Goal: Information Seeking & Learning: Learn about a topic

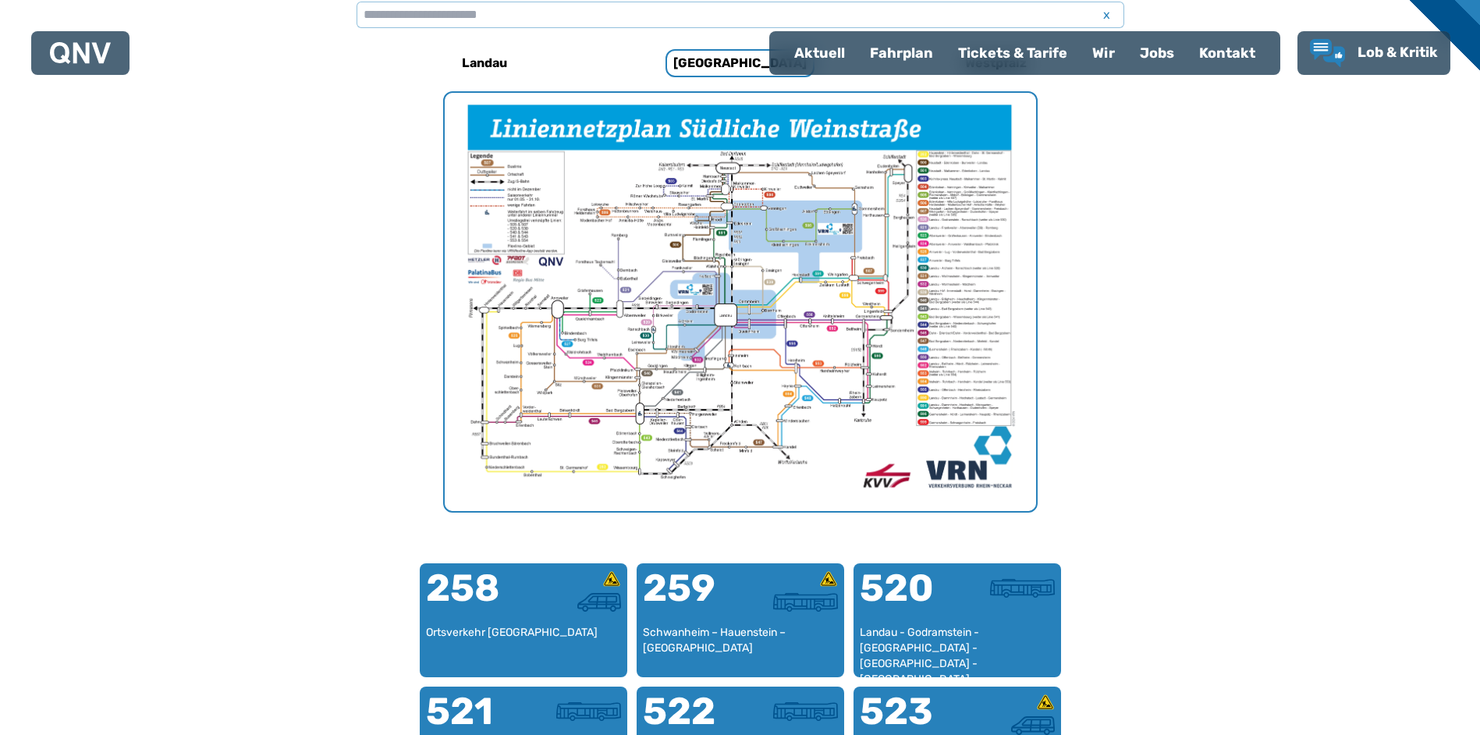
scroll to position [403, 0]
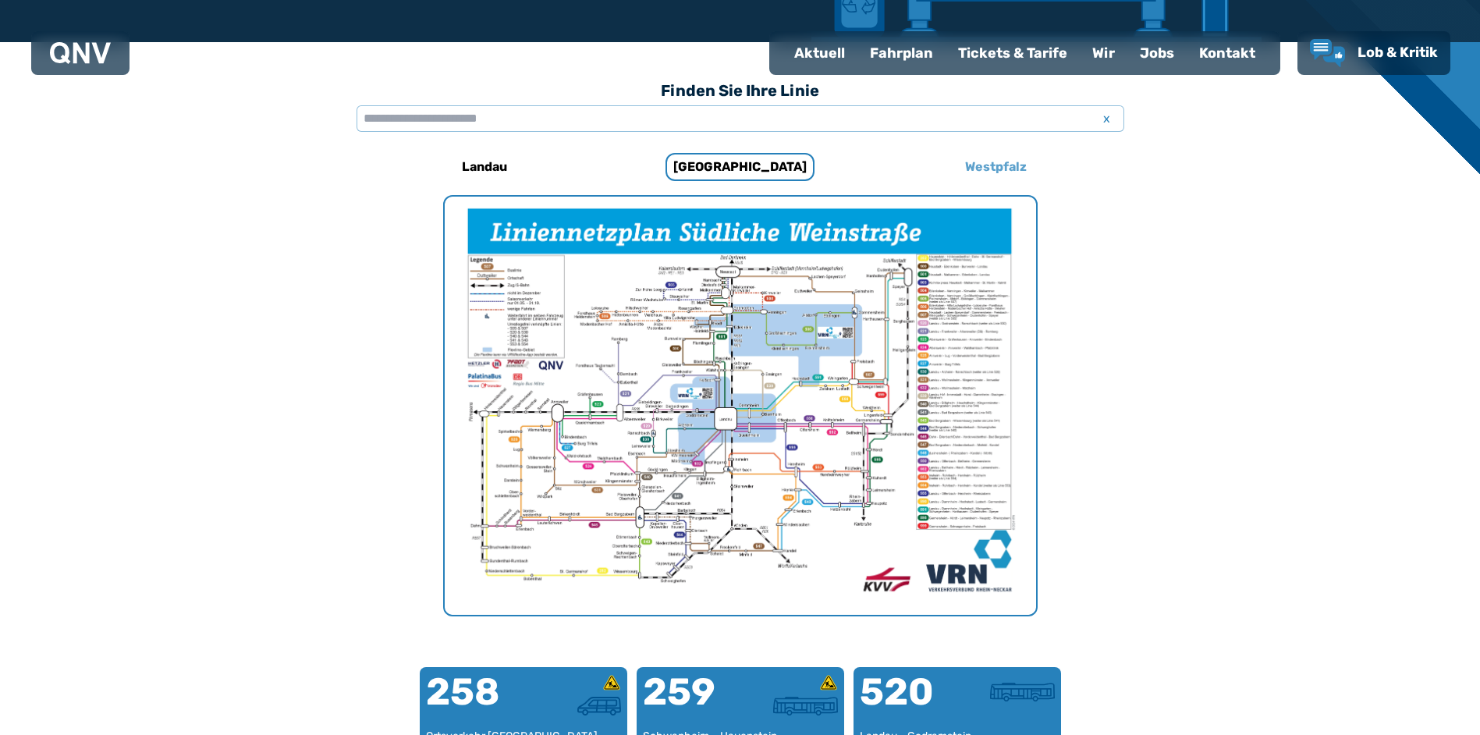
click at [1008, 165] on h6 "Westpfalz" at bounding box center [996, 166] width 74 height 25
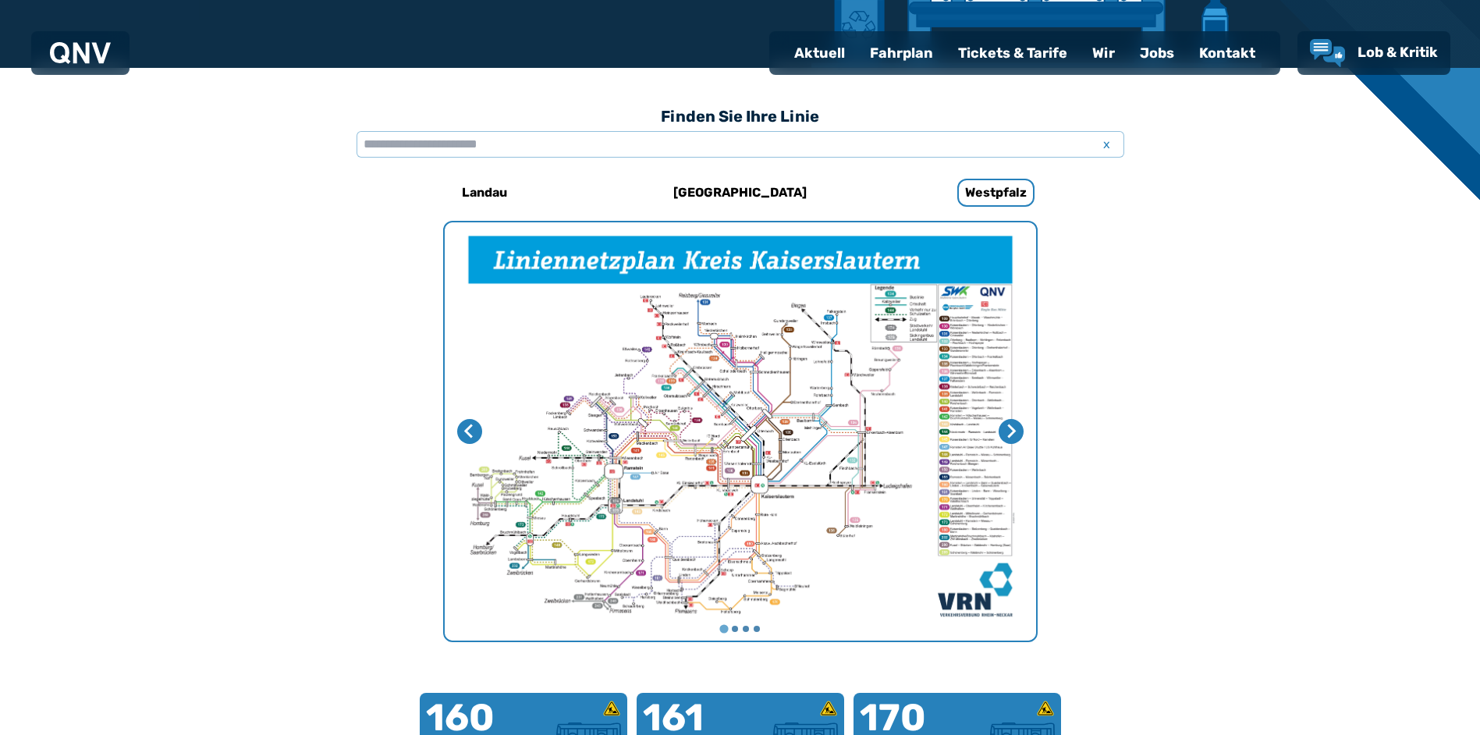
scroll to position [247, 0]
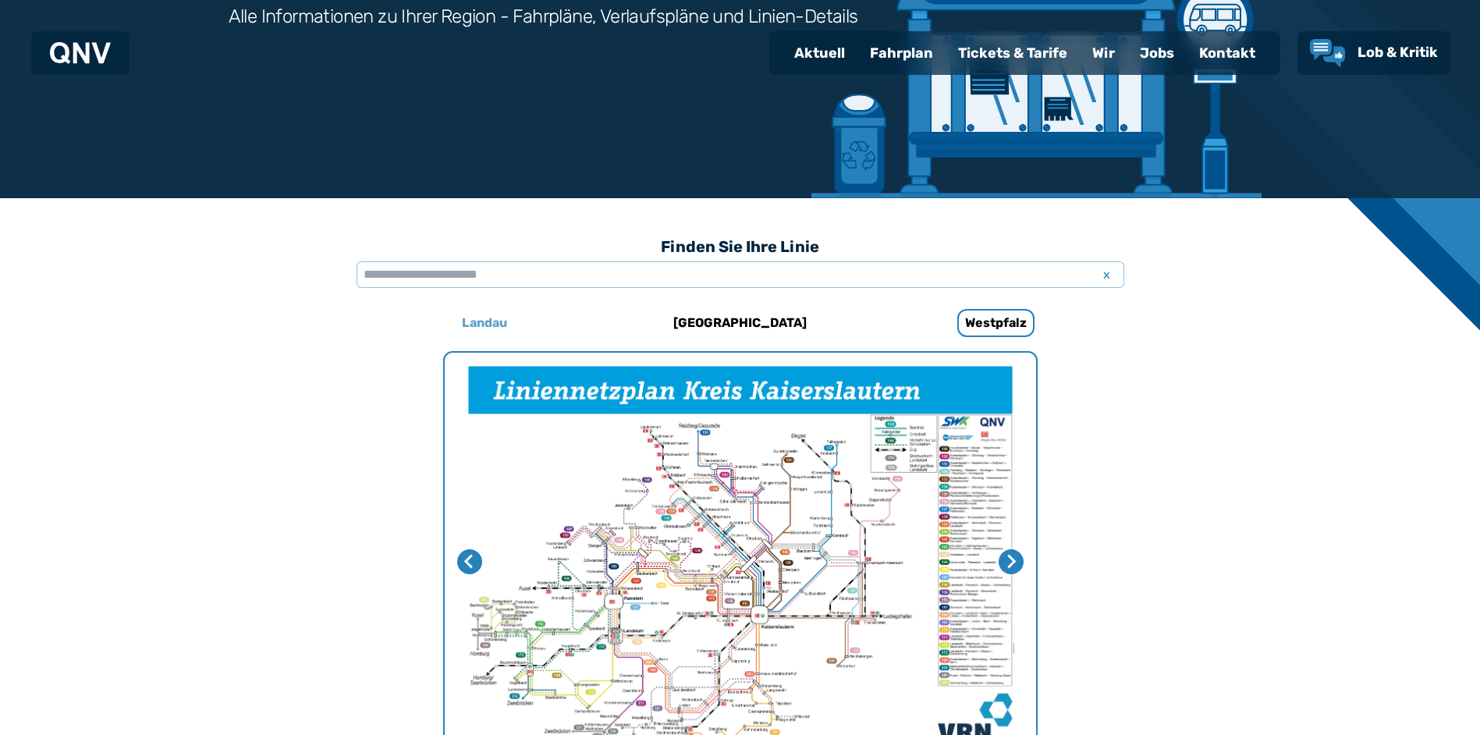
click at [499, 319] on h6 "Landau" at bounding box center [485, 323] width 58 height 25
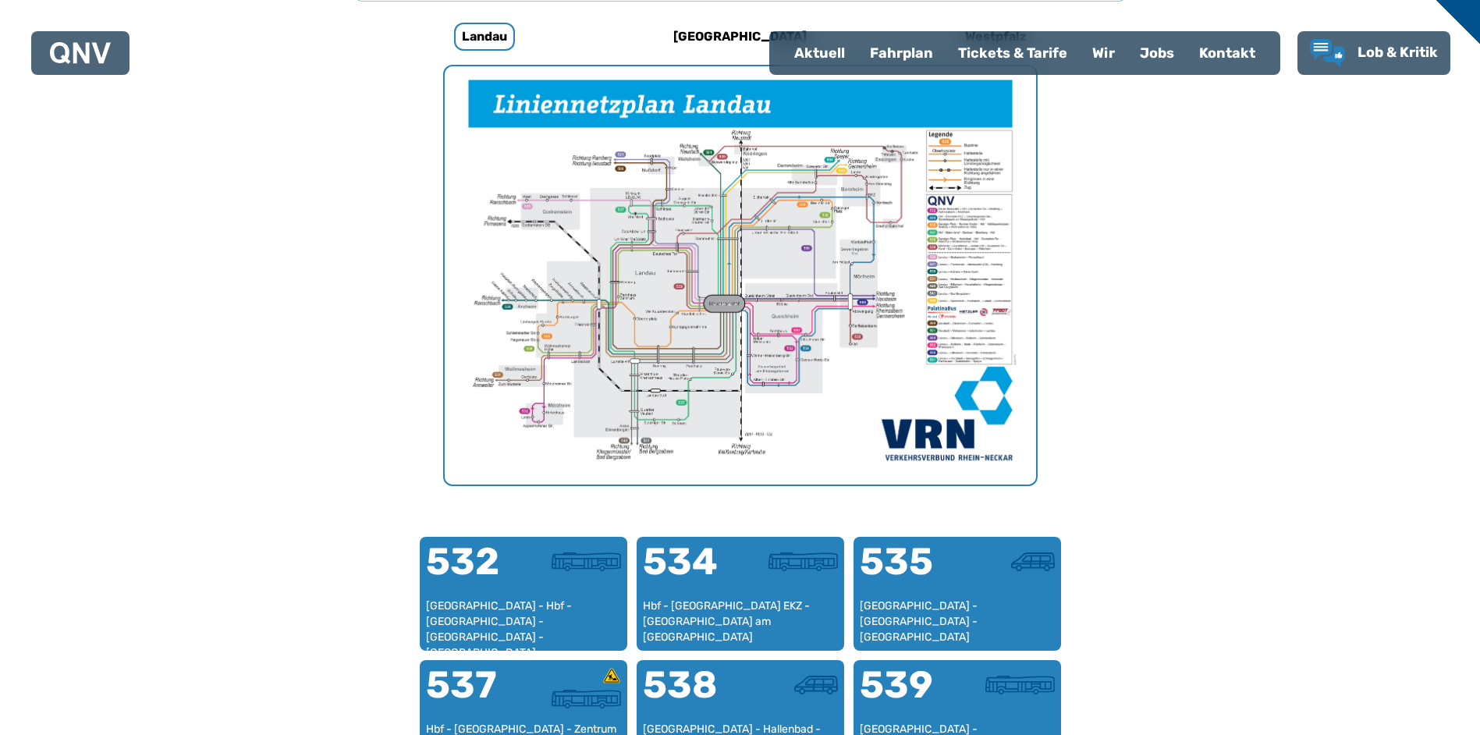
scroll to position [403, 0]
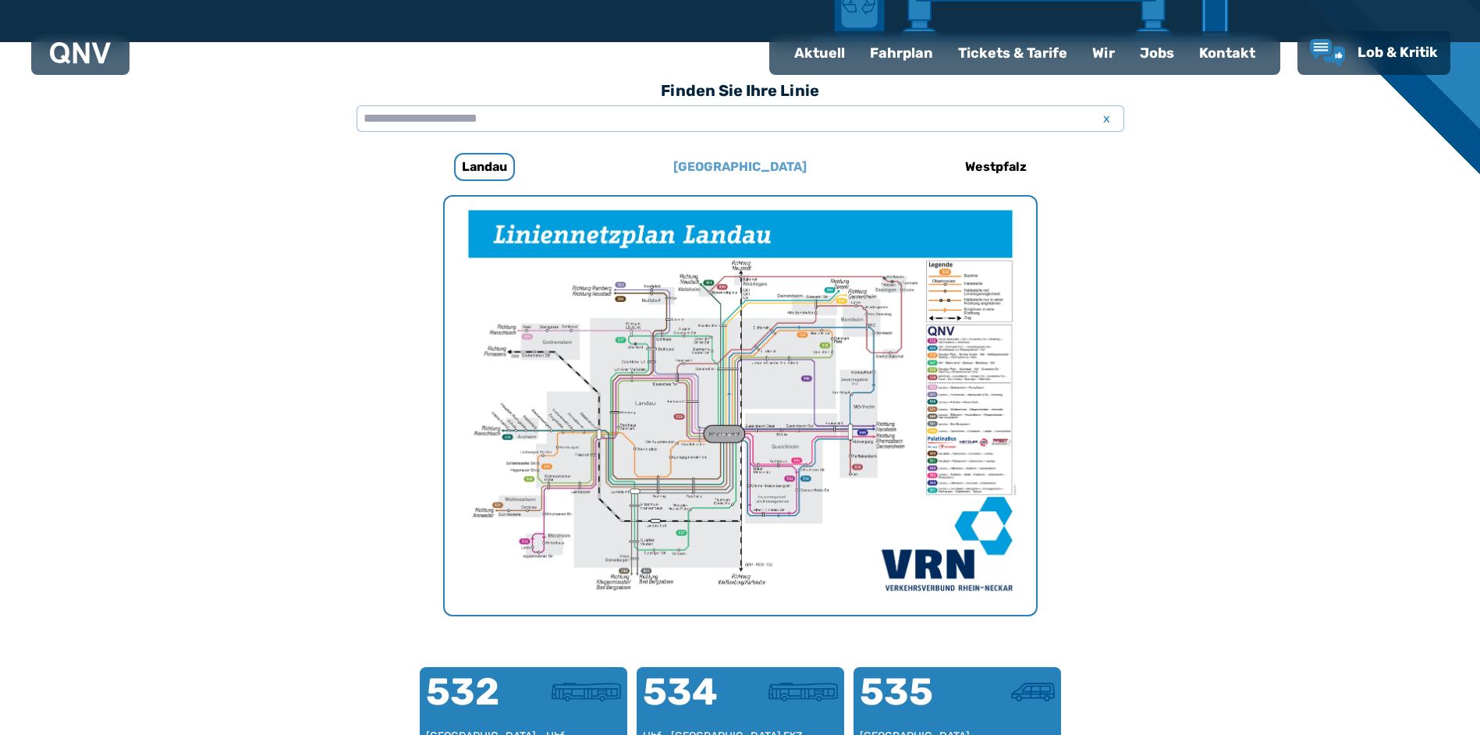
click at [756, 158] on h6 "[GEOGRAPHIC_DATA]" at bounding box center [740, 166] width 146 height 25
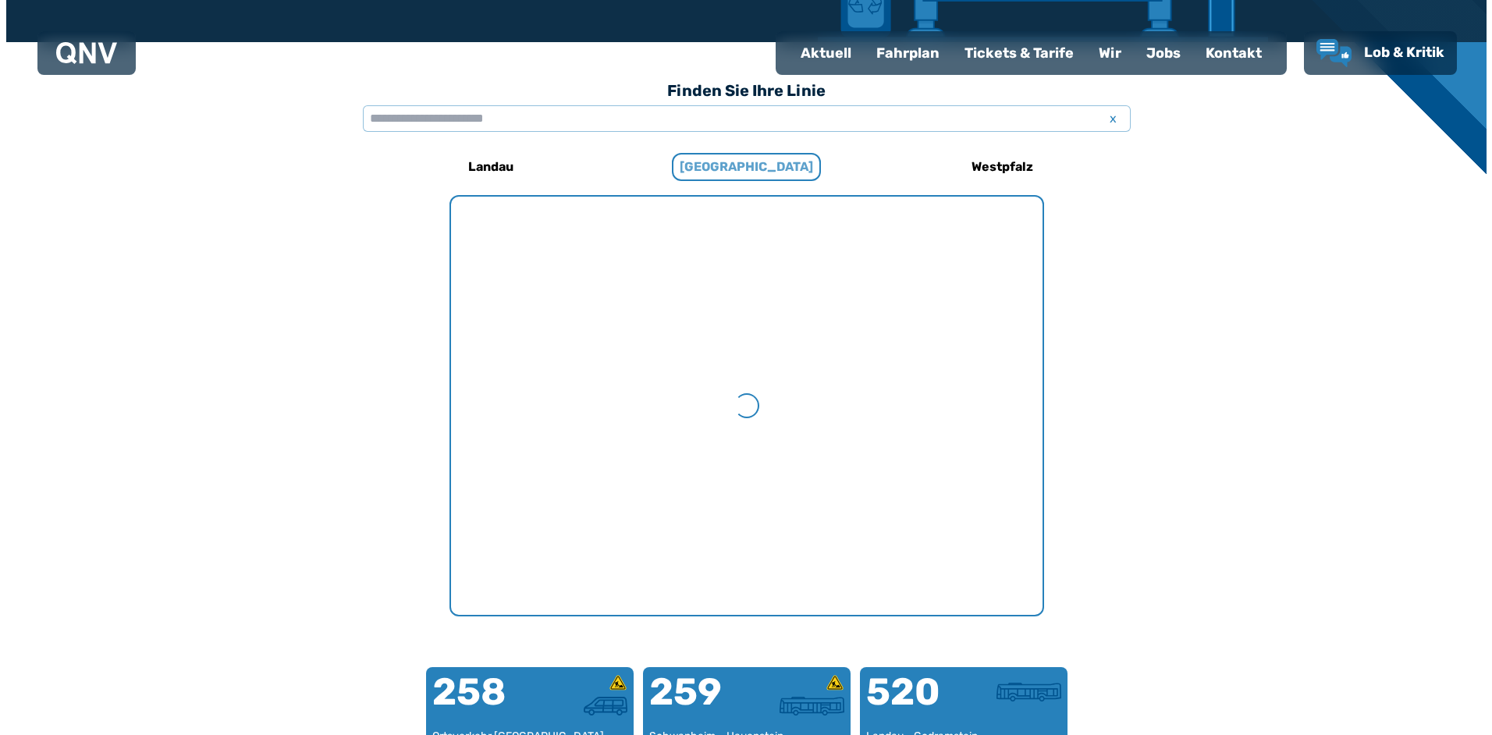
scroll to position [481, 0]
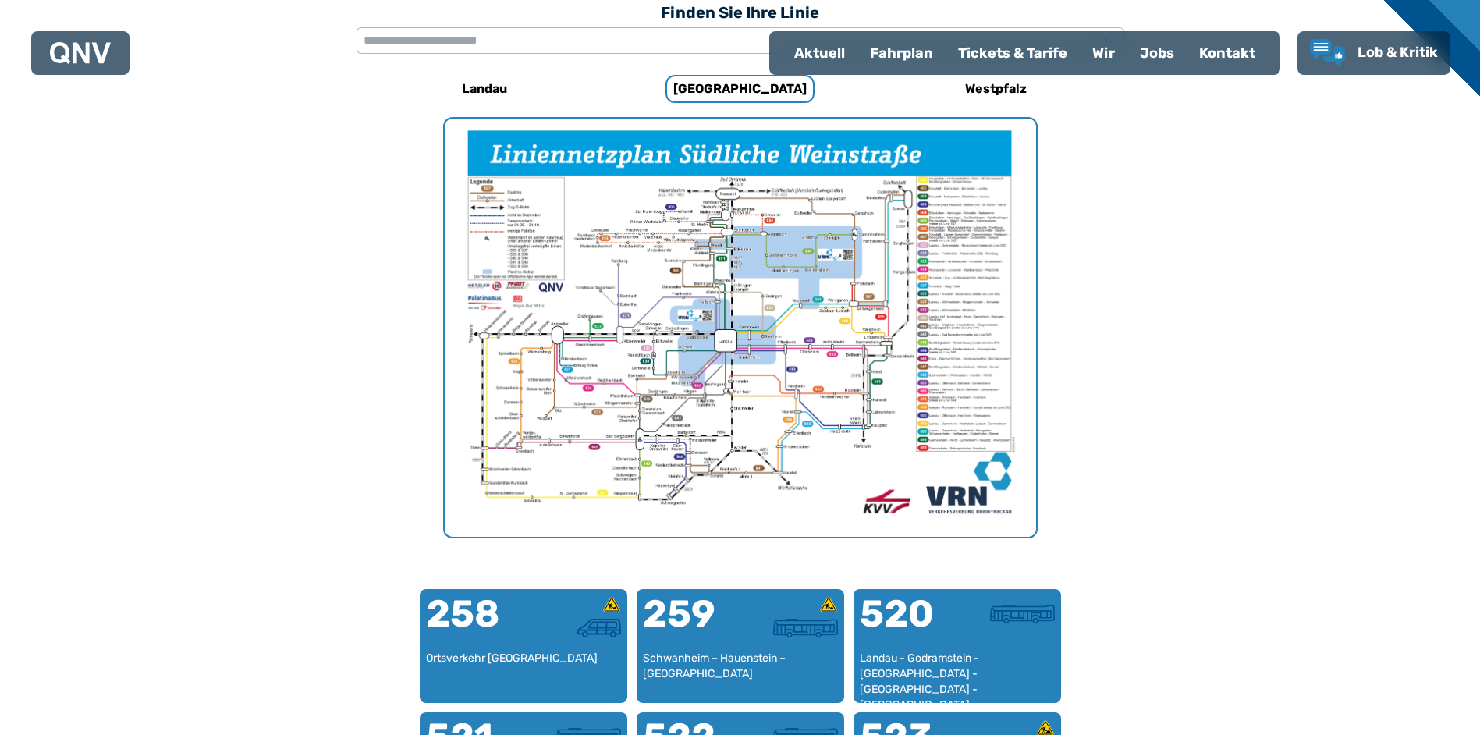
click at [946, 348] on img "1 von 1" at bounding box center [740, 328] width 591 height 418
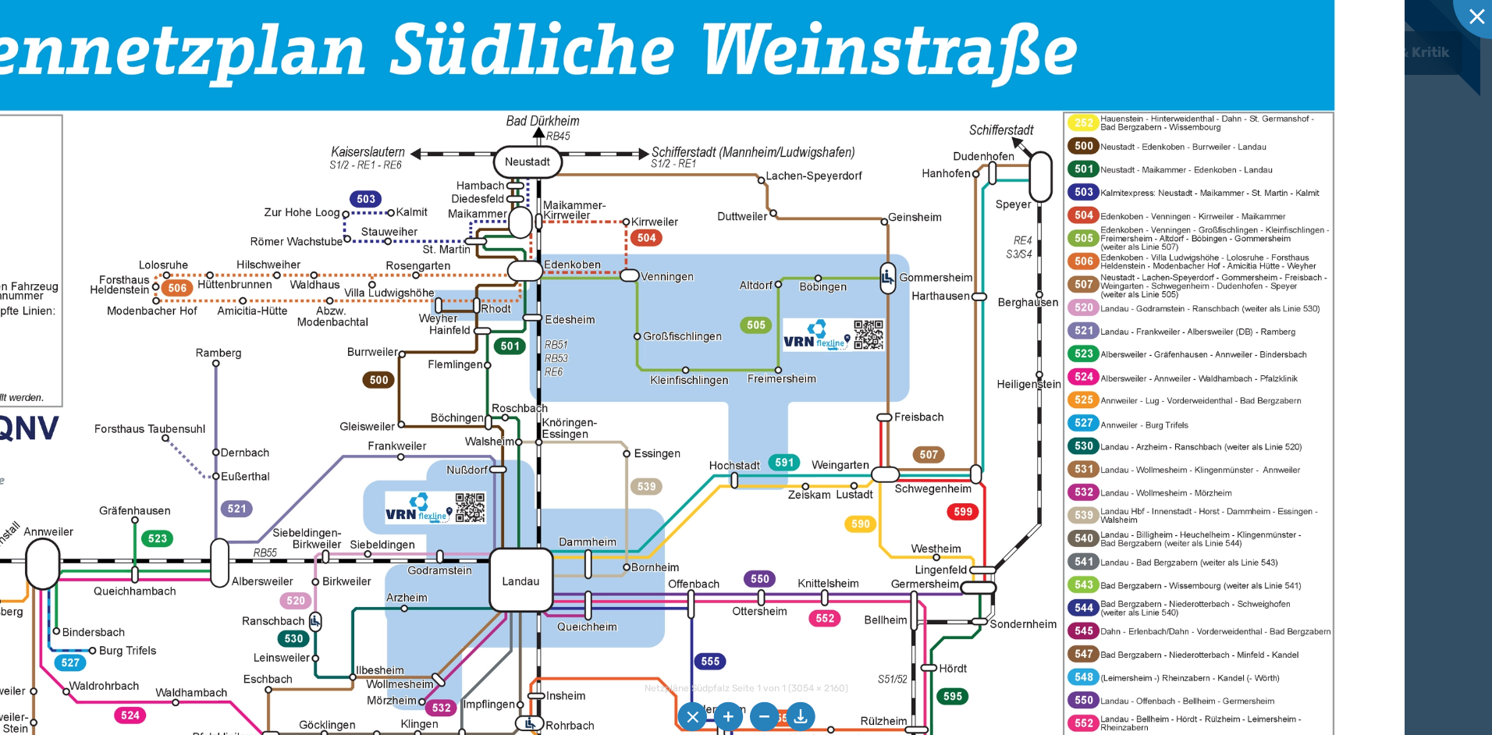
click at [1346, 442] on img at bounding box center [562, 543] width 1683 height 1191
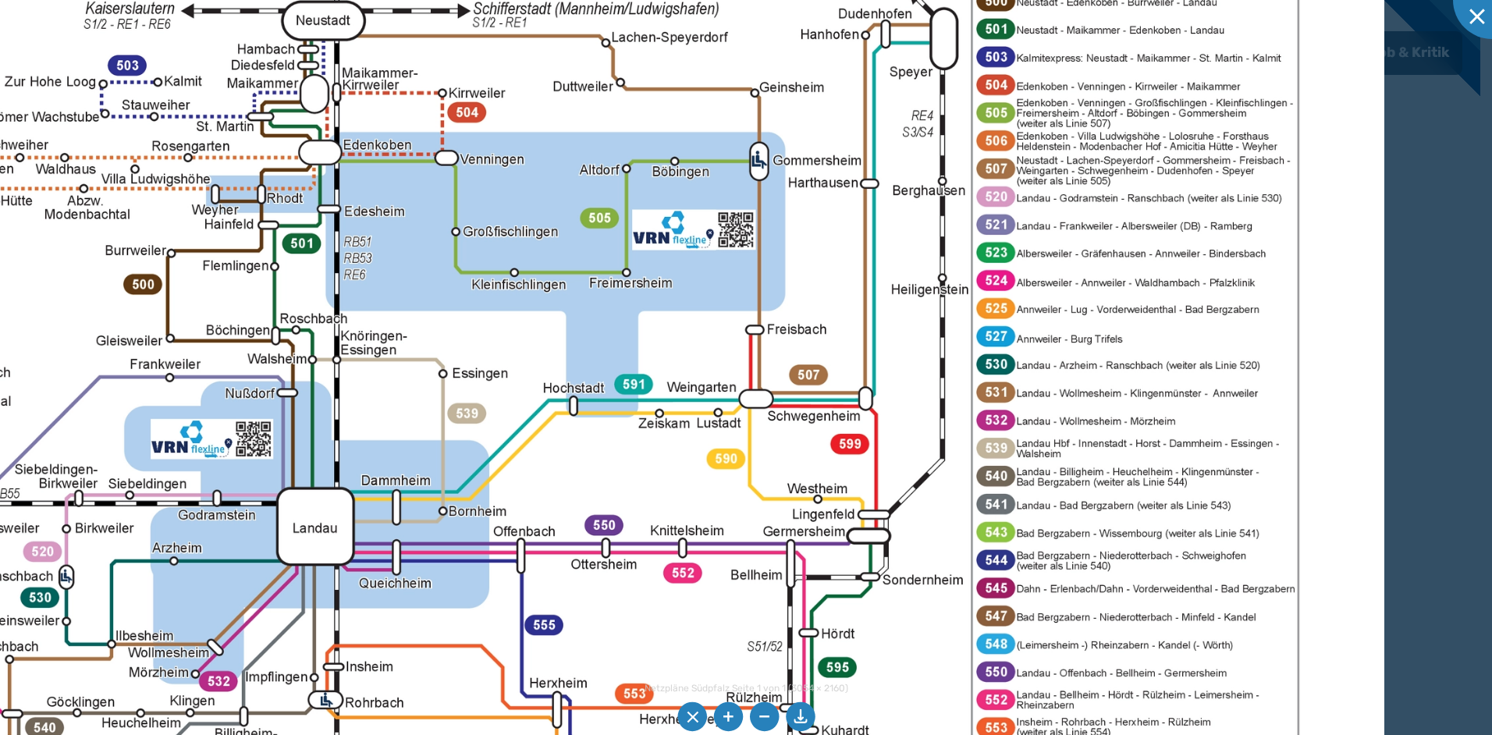
click at [1300, 372] on img at bounding box center [366, 481] width 2036 height 1440
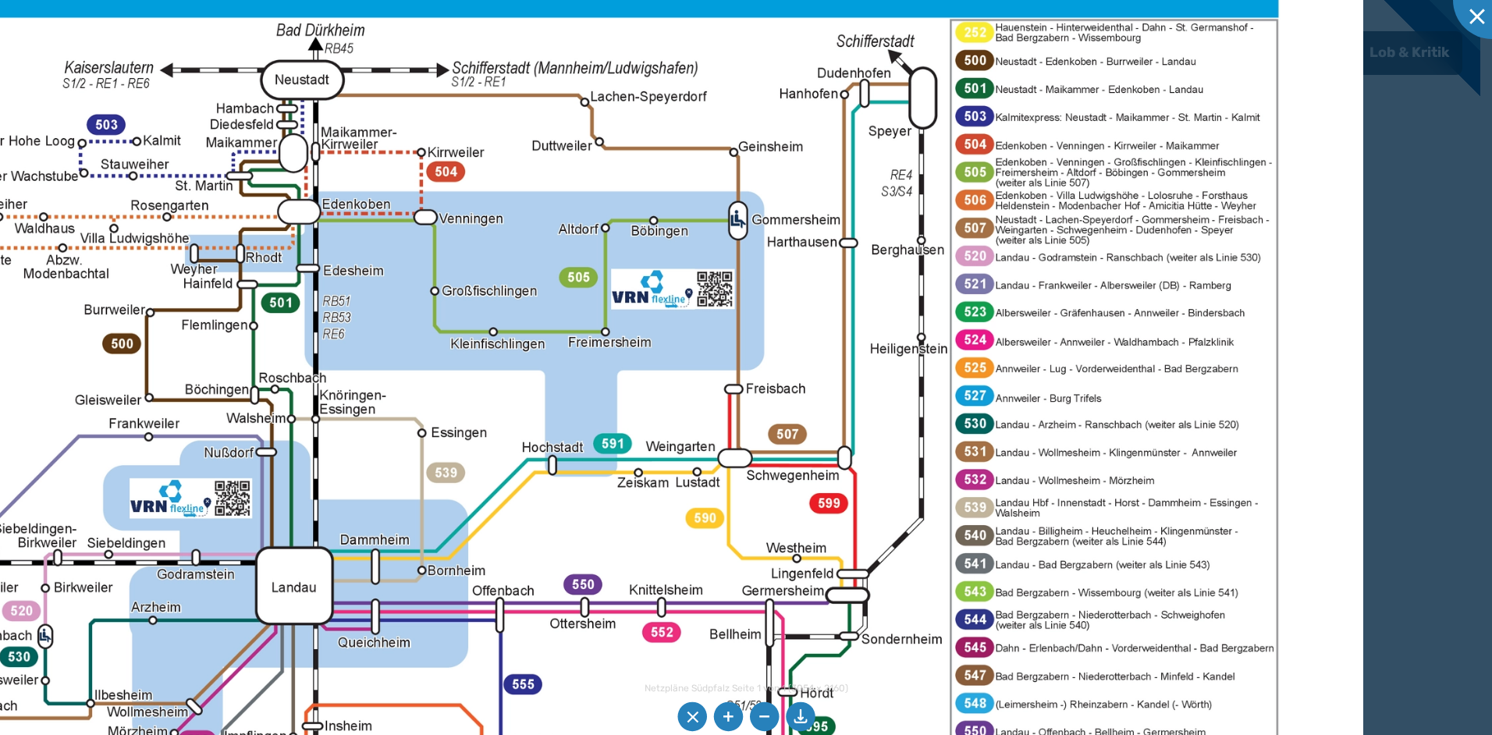
click at [1251, 339] on img at bounding box center [345, 541] width 2036 height 1440
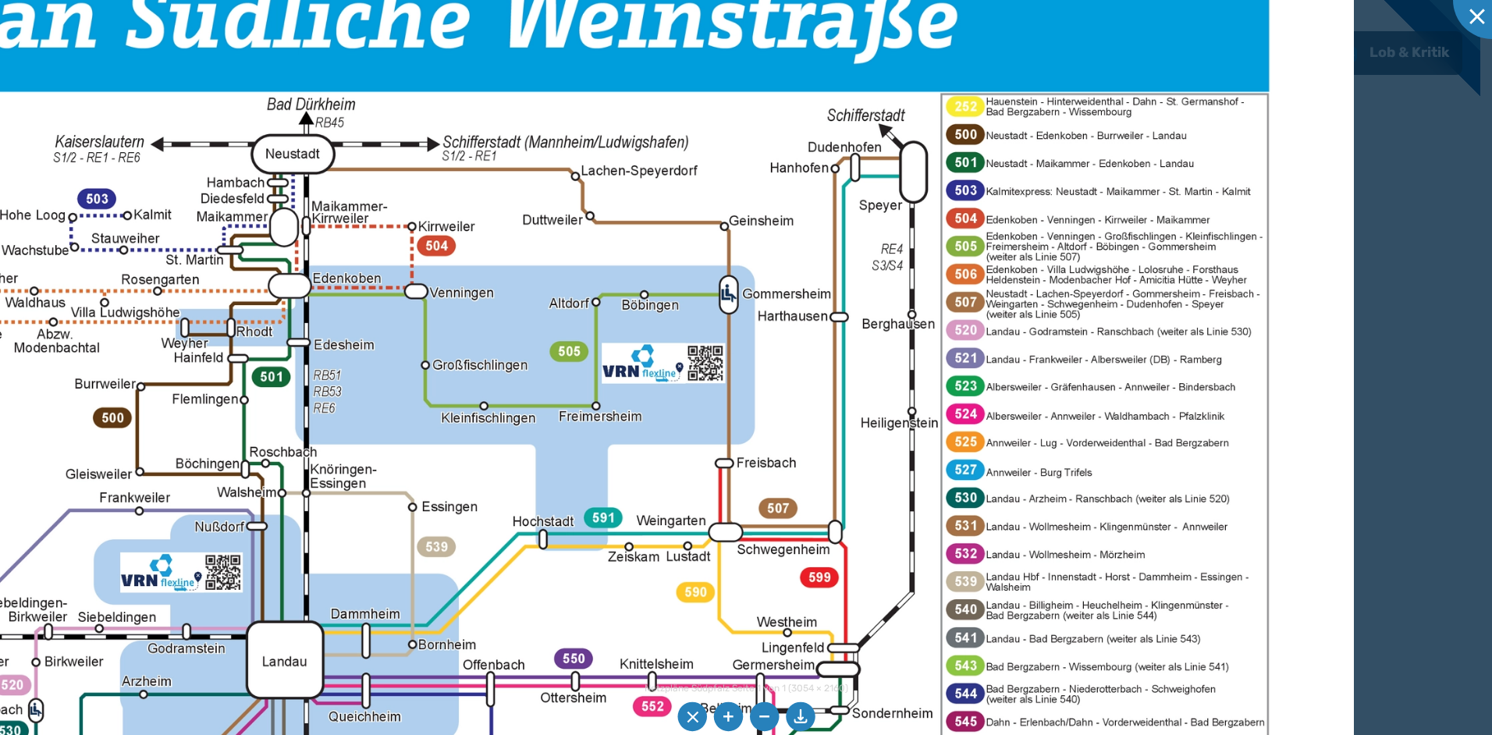
click at [1251, 351] on img at bounding box center [335, 615] width 2036 height 1440
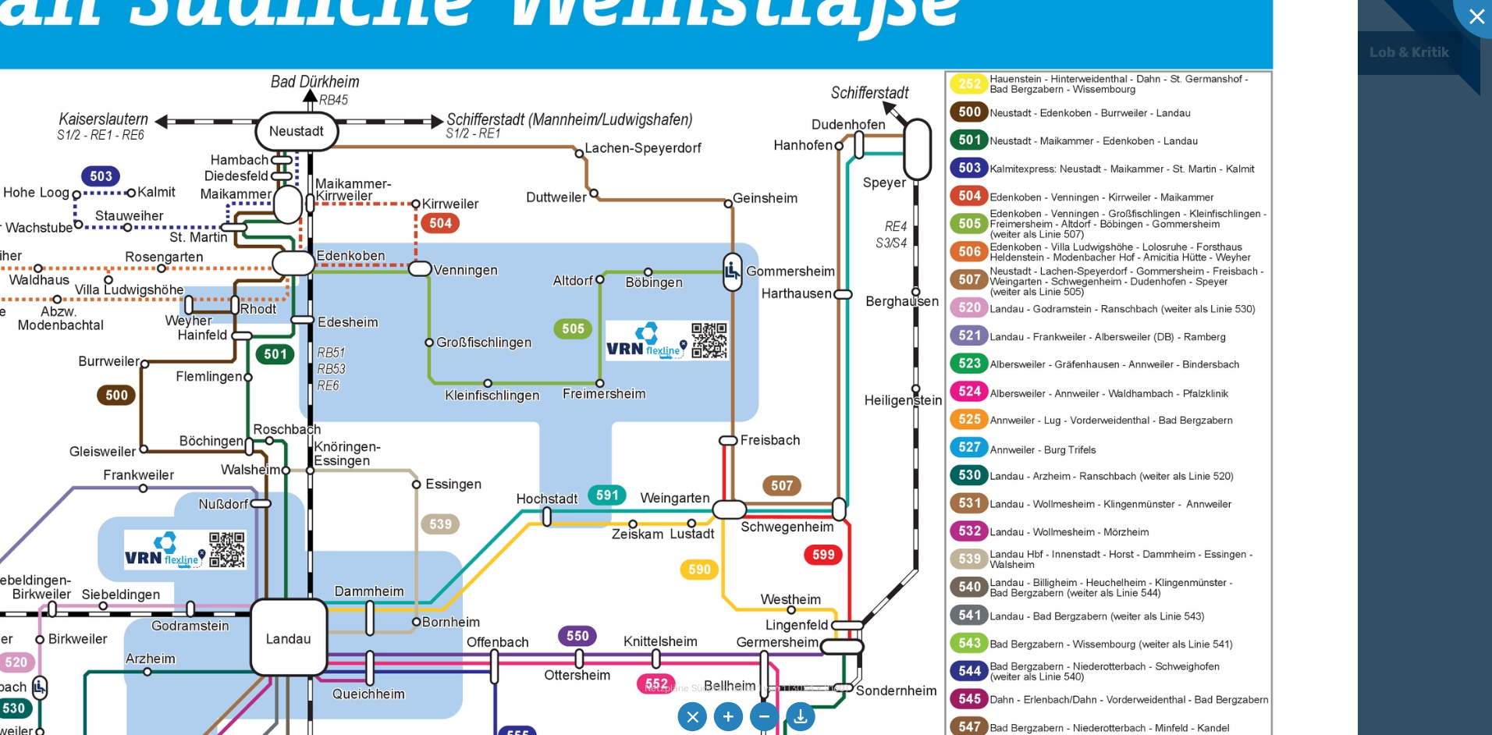
click at [1270, 345] on img at bounding box center [339, 592] width 2036 height 1440
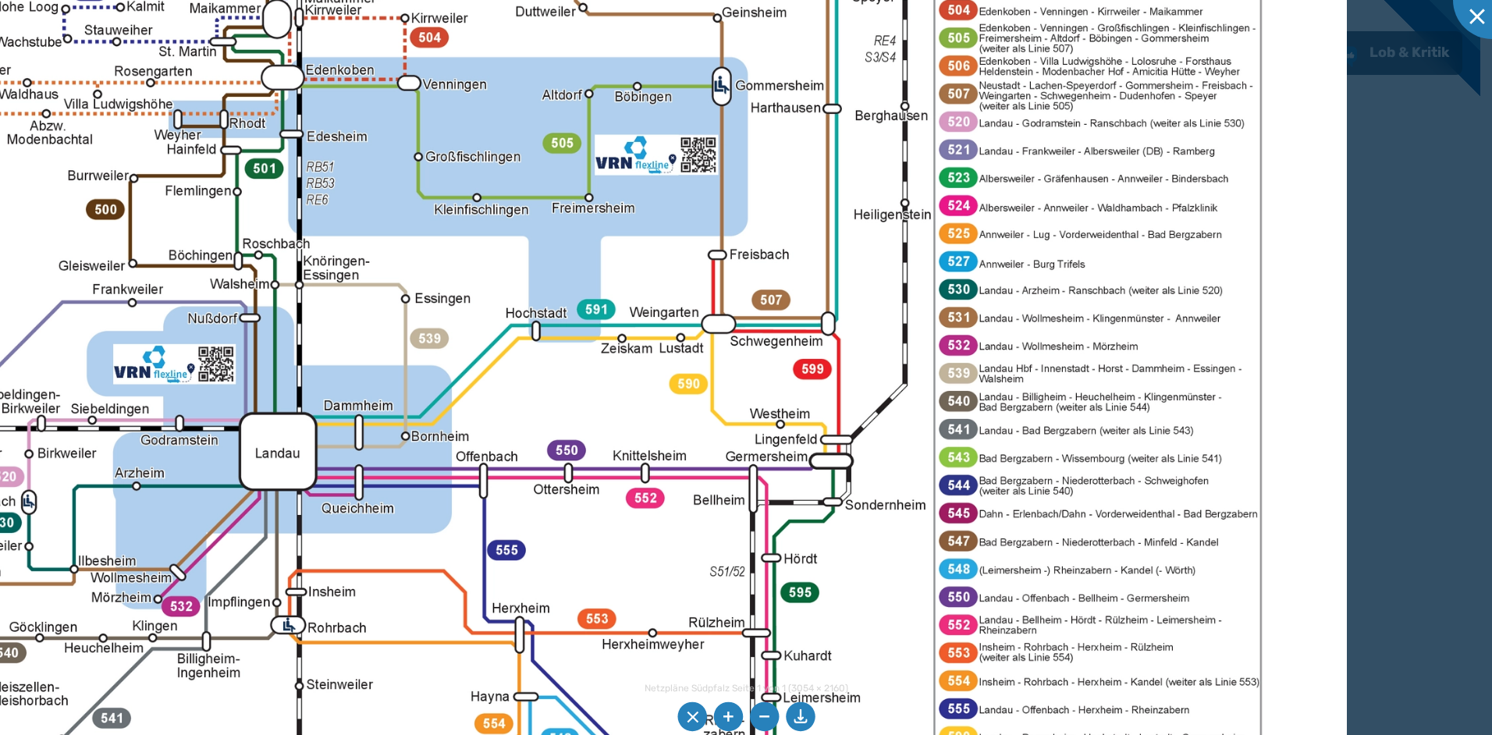
click at [1244, 350] on img at bounding box center [328, 406] width 2036 height 1440
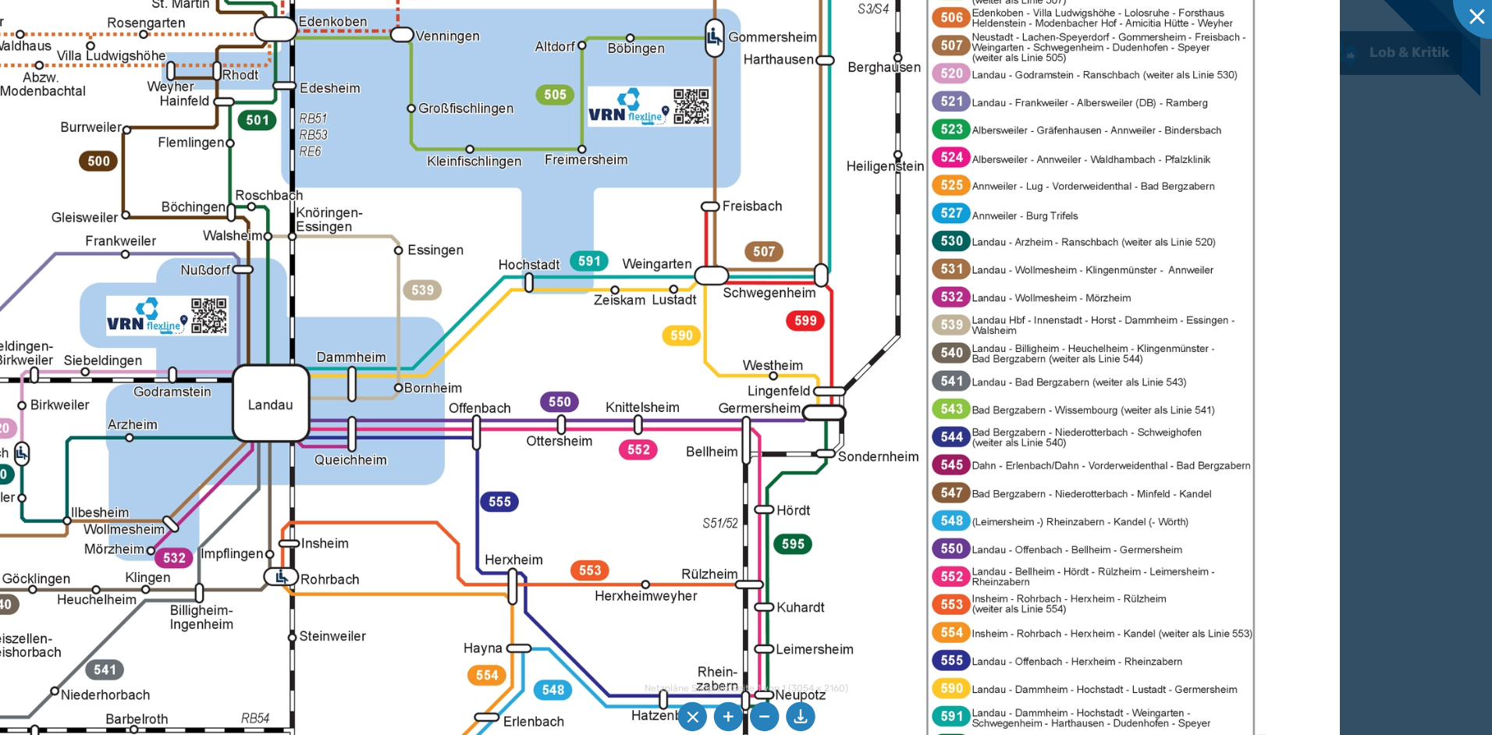
click at [1252, 357] on img at bounding box center [321, 358] width 2036 height 1440
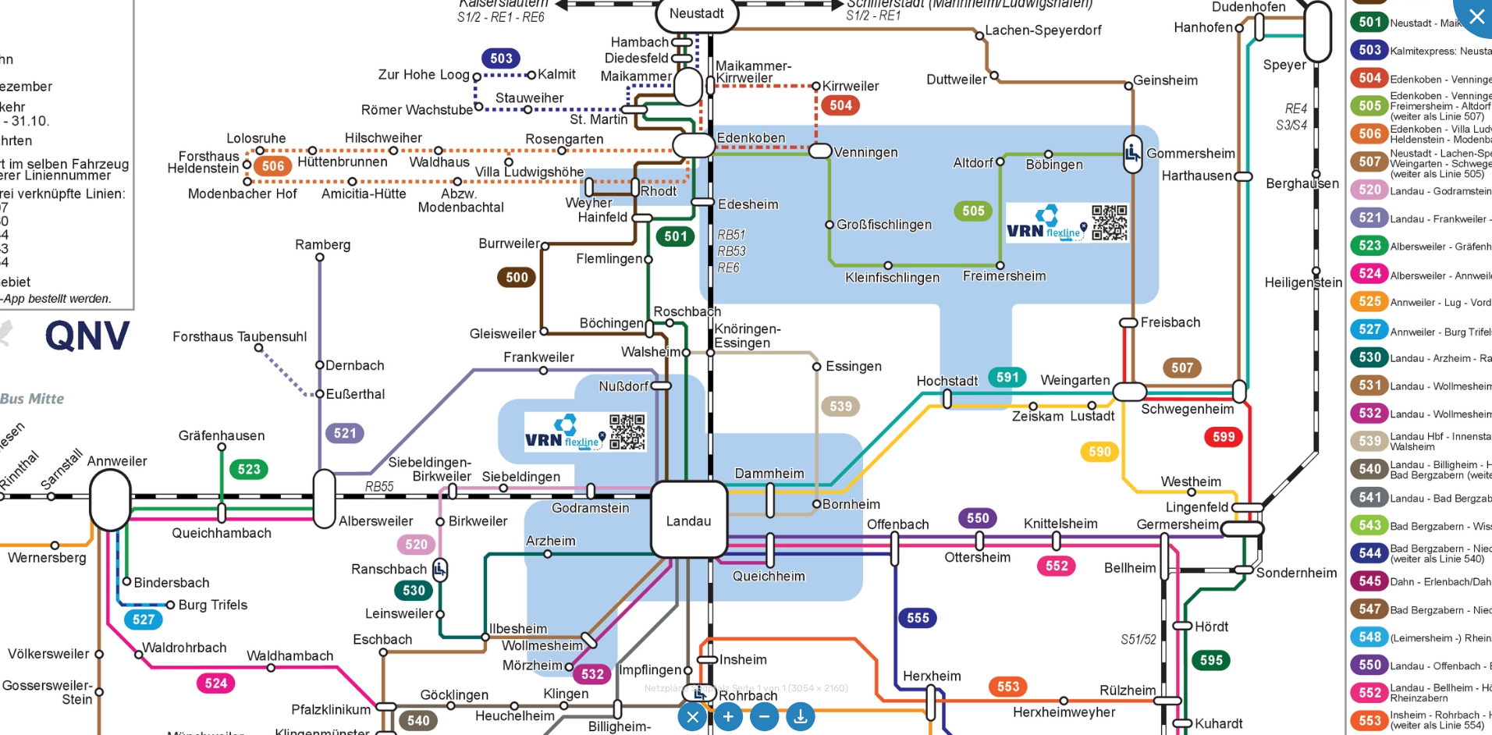
click at [1283, 460] on img at bounding box center [739, 474] width 2036 height 1440
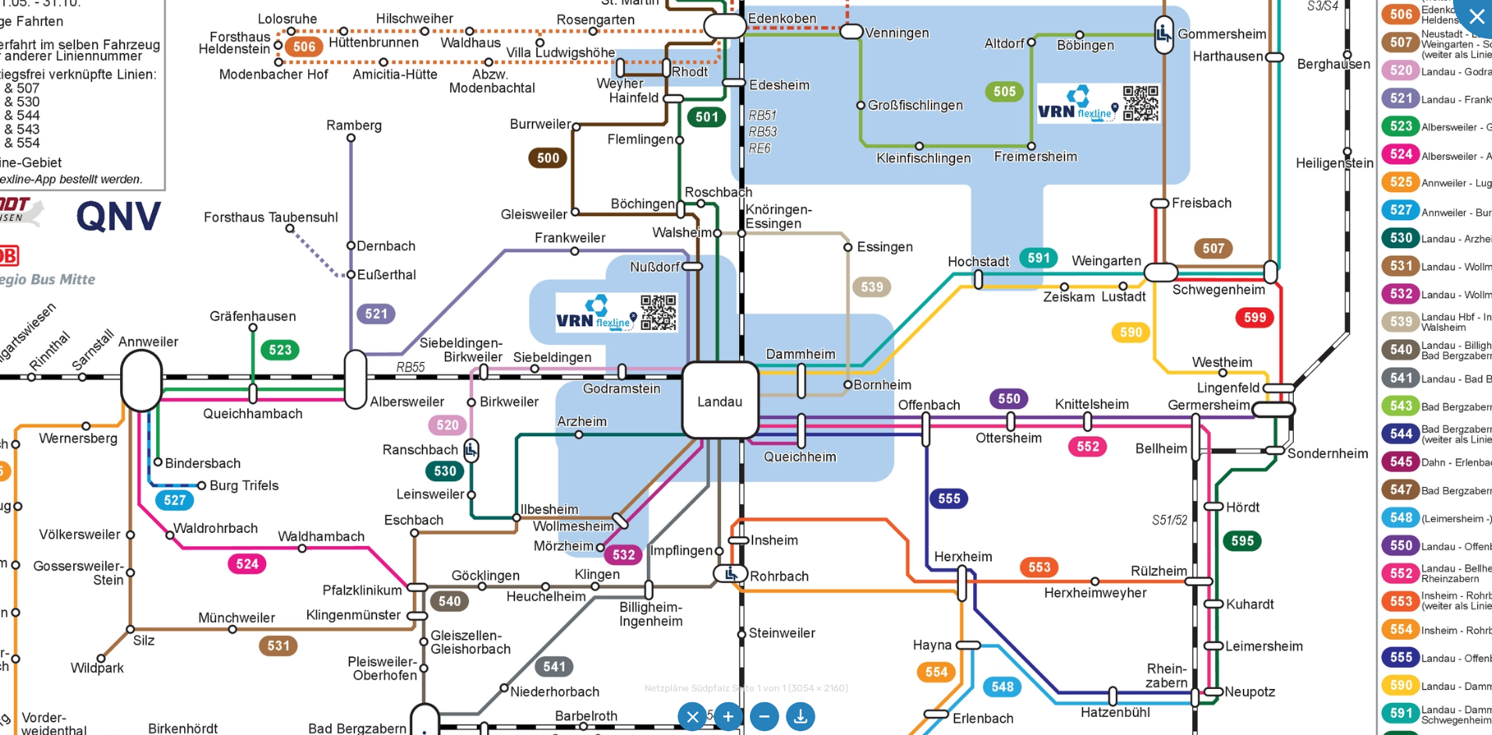
click at [1070, 274] on img at bounding box center [771, 355] width 2036 height 1440
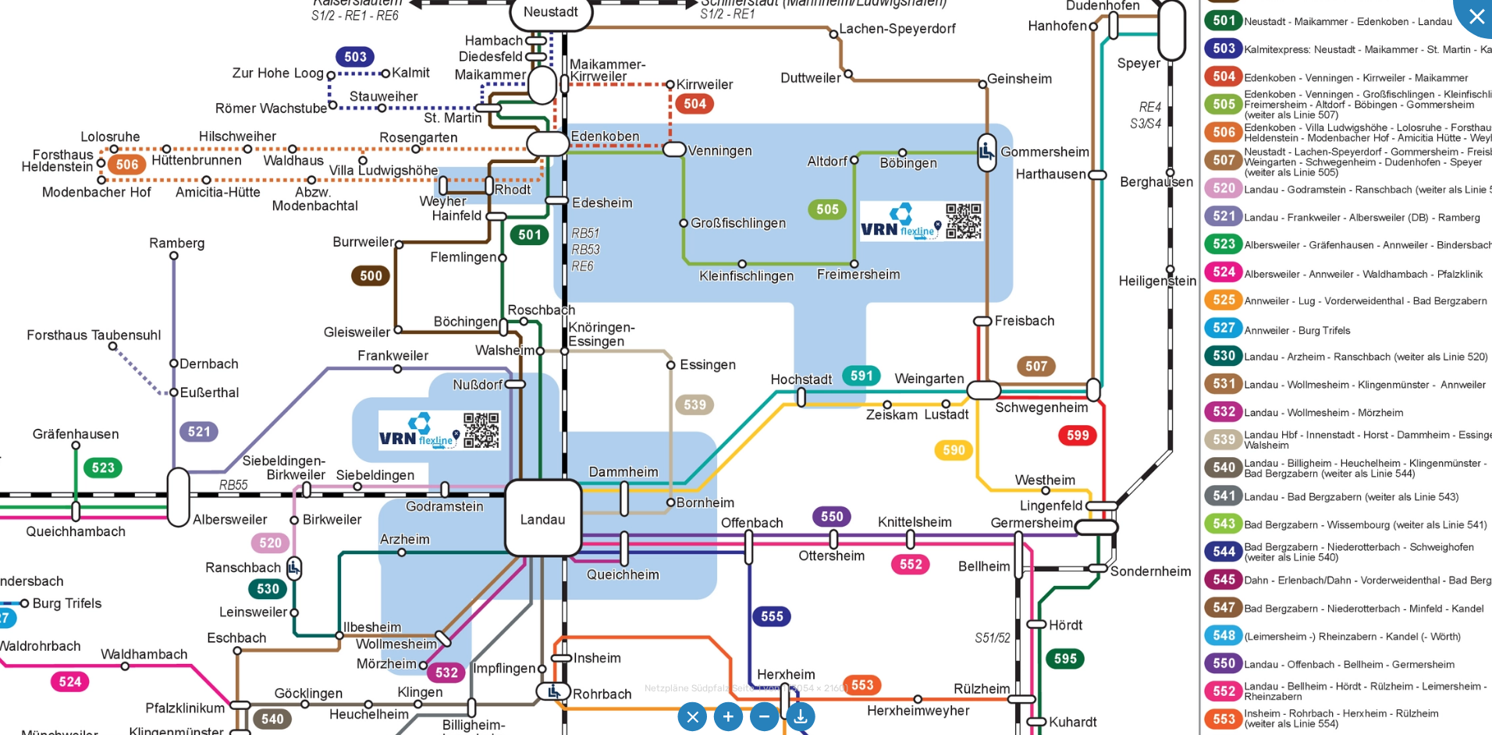
click at [905, 506] on img at bounding box center [594, 473] width 2036 height 1440
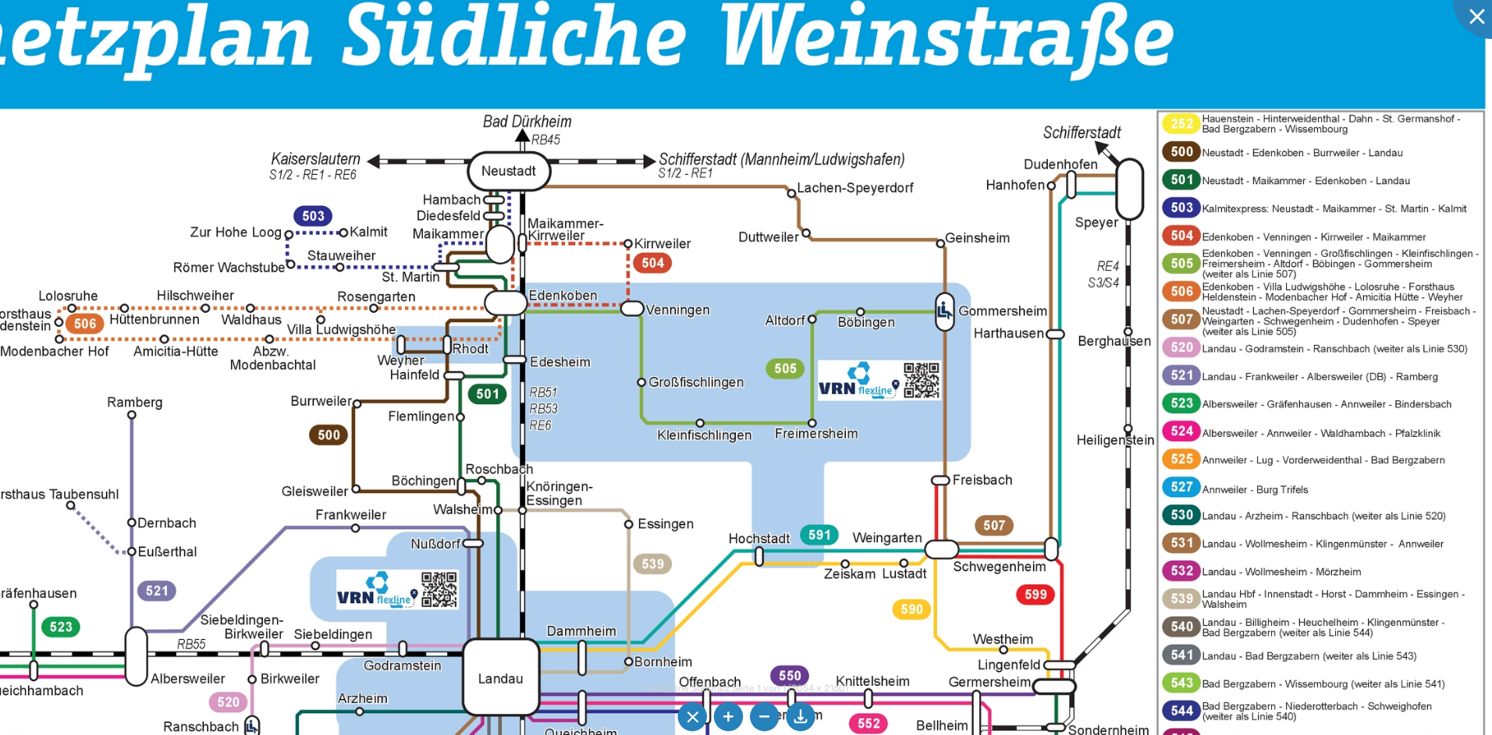
click at [1130, 508] on img at bounding box center [551, 632] width 2036 height 1440
click at [1181, 151] on img at bounding box center [551, 632] width 2036 height 1440
